Goal: Check status: Check status

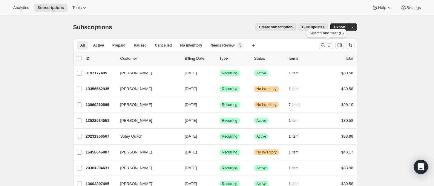
click at [321, 46] on button "Search and filter results" at bounding box center [326, 45] width 14 height 8
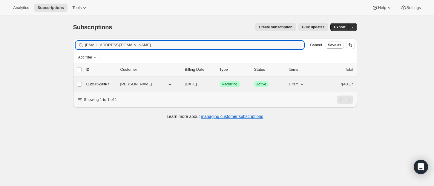
type input "[EMAIL_ADDRESS][DOMAIN_NAME]"
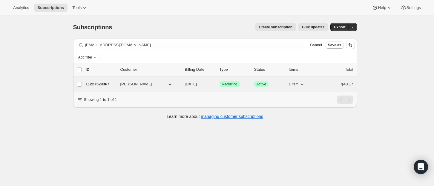
click at [304, 86] on icon "button" at bounding box center [302, 84] width 6 height 6
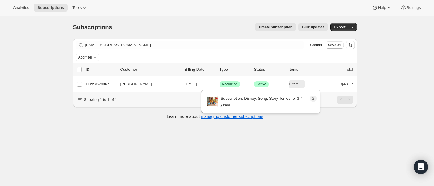
click at [312, 100] on span "2" at bounding box center [313, 98] width 2 height 5
click at [347, 104] on div "Pagination" at bounding box center [349, 100] width 8 height 8
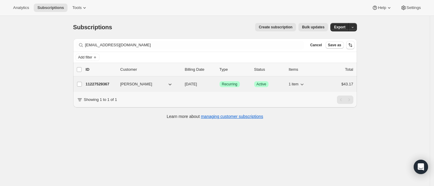
click at [149, 88] on div "11227529367 [PERSON_NAME] [DATE] Success Recurring Success Active 1 item $43.17" at bounding box center [220, 84] width 268 height 8
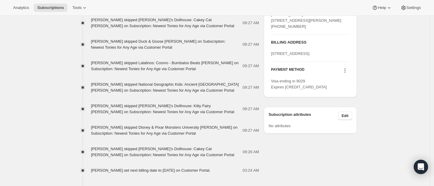
scroll to position [265, 0]
